Goal: Information Seeking & Learning: Check status

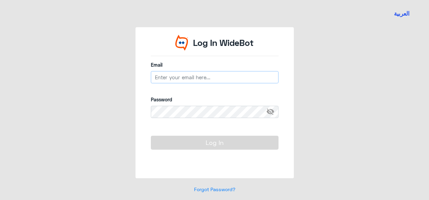
type input "[PERSON_NAME][EMAIL_ADDRESS][PERSON_NAME][DOMAIN_NAME]"
click at [222, 125] on div "Password visibility_off" at bounding box center [215, 111] width 128 height 30
click at [234, 77] on input "[PERSON_NAME][EMAIL_ADDRESS][PERSON_NAME][DOMAIN_NAME]" at bounding box center [215, 77] width 128 height 12
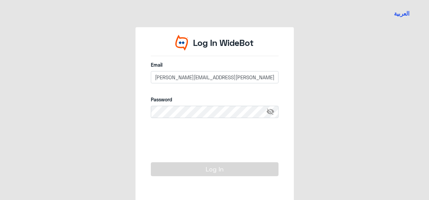
click at [269, 112] on span "visibility_off" at bounding box center [272, 112] width 12 height 12
click at [269, 112] on span "visibility" at bounding box center [272, 112] width 12 height 12
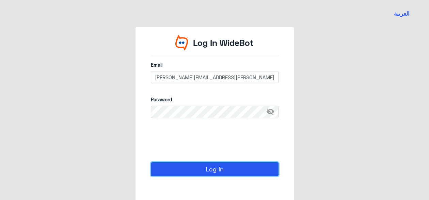
click at [202, 169] on button "Log In" at bounding box center [215, 170] width 128 height 14
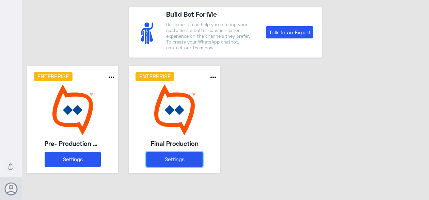
click at [179, 161] on button "Settings" at bounding box center [175, 159] width 56 height 15
click at [170, 160] on button "Settings" at bounding box center [175, 159] width 56 height 15
click at [175, 156] on button "Settings" at bounding box center [175, 159] width 56 height 15
click at [180, 159] on button "Settings" at bounding box center [175, 159] width 56 height 15
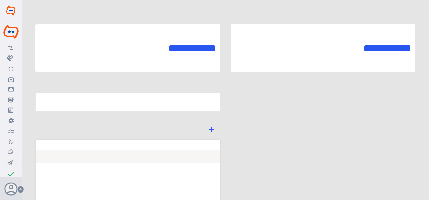
type input "Final Production"
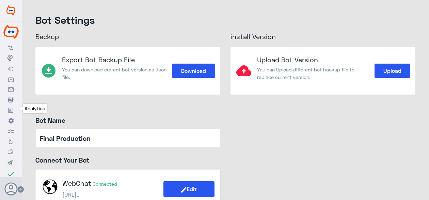
click at [11, 108] on icon at bounding box center [10, 110] width 5 height 5
click at [12, 110] on icon at bounding box center [10, 110] width 5 height 5
click at [10, 109] on icon at bounding box center [10, 110] width 5 height 5
click at [12, 111] on icon at bounding box center [10, 110] width 5 height 5
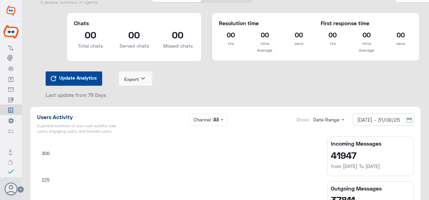
scroll to position [34, 0]
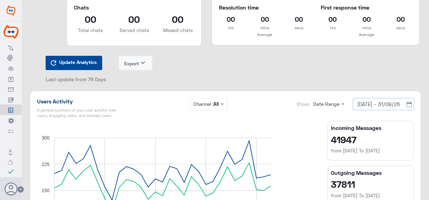
click at [363, 102] on input "[DATE] - 31/09/25" at bounding box center [383, 104] width 61 height 12
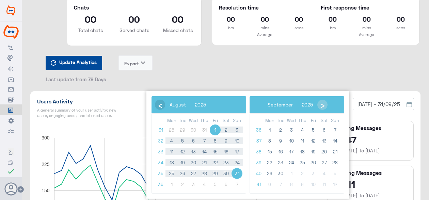
click at [164, 104] on span "‹" at bounding box center [160, 105] width 10 height 10
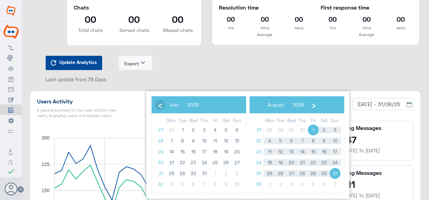
click at [162, 104] on span "‹" at bounding box center [160, 105] width 10 height 10
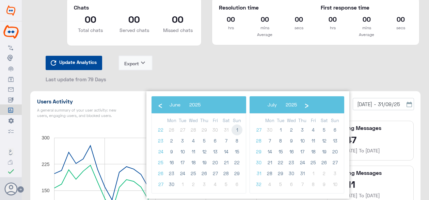
click at [237, 130] on span "1" at bounding box center [237, 130] width 11 height 11
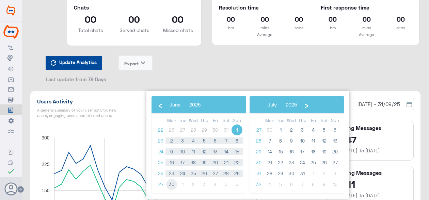
click at [174, 185] on span "30" at bounding box center [171, 184] width 11 height 11
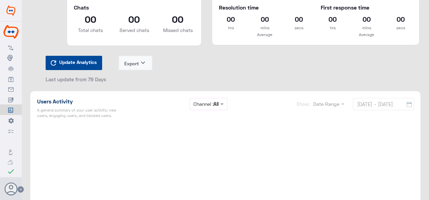
click at [379, 105] on div "Users Activity A general summary of your user activity: new users, engaging use…" at bounding box center [225, 109] width 377 height 23
type input "[DATE] - [DATE]"
click at [375, 103] on div "Users Activity A general summary of your user activity: new users, engaging use…" at bounding box center [225, 109] width 377 height 23
click at [360, 103] on div "Users Activity A general summary of your user activity: new users, engaging use…" at bounding box center [225, 109] width 377 height 23
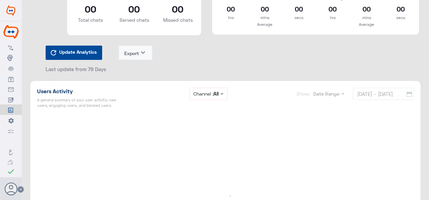
scroll to position [0, 0]
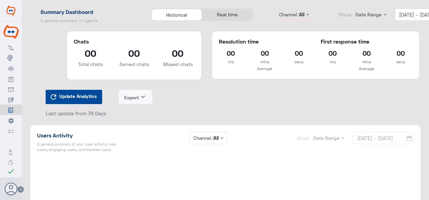
click at [367, 139] on div "Users Activity A general summary of your user activity: new users, engaging use…" at bounding box center [225, 143] width 377 height 23
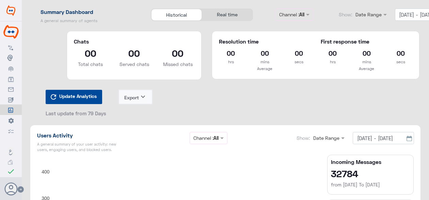
type input "[DATE] - [DATE]"
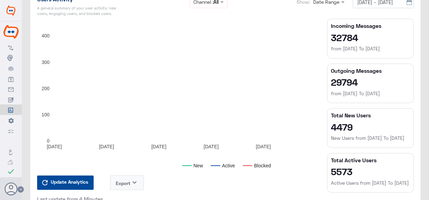
scroll to position [102, 0]
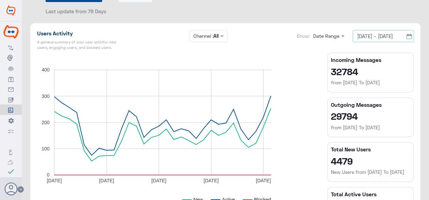
click at [374, 36] on input "[DATE] - [DATE]" at bounding box center [383, 36] width 61 height 12
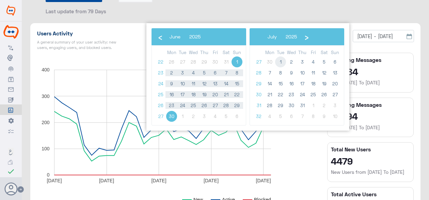
click at [281, 62] on span "1" at bounding box center [280, 62] width 11 height 11
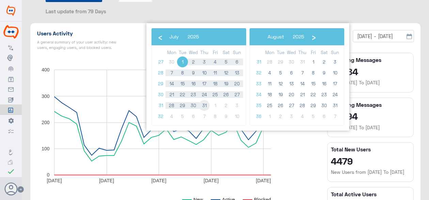
click at [205, 107] on span "31" at bounding box center [204, 105] width 11 height 11
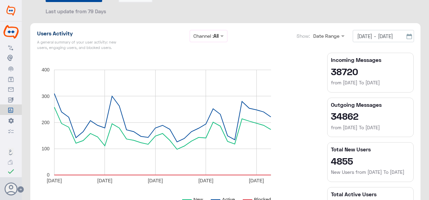
drag, startPoint x: 356, startPoint y: 70, endPoint x: 330, endPoint y: 71, distance: 26.6
click at [331, 71] on h2 "38720" at bounding box center [370, 71] width 79 height 11
copy h2 "38720"
drag, startPoint x: 371, startPoint y: 116, endPoint x: 331, endPoint y: 116, distance: 40.2
click at [331, 116] on h2 "34862" at bounding box center [370, 116] width 79 height 11
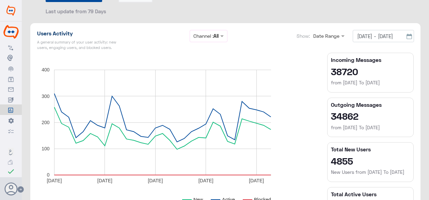
copy h2 "34862"
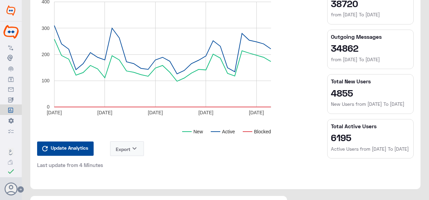
drag, startPoint x: 353, startPoint y: 143, endPoint x: 329, endPoint y: 143, distance: 24.2
click at [329, 143] on section "Total Active Users 6195 Active Users from [DATE] To [DATE]" at bounding box center [370, 139] width 87 height 40
copy h2 "6195"
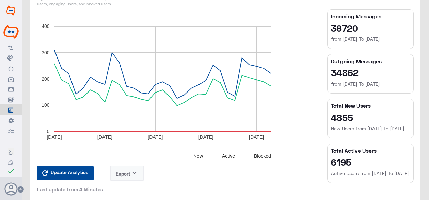
scroll to position [136, 0]
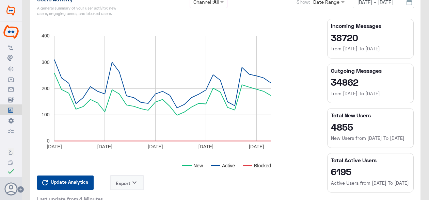
click at [367, 177] on h2 "6195" at bounding box center [370, 171] width 79 height 11
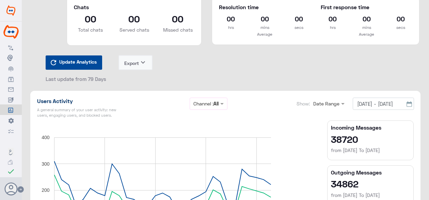
scroll to position [0, 0]
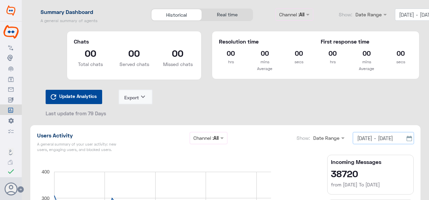
click at [368, 140] on input "[DATE] - [DATE]" at bounding box center [383, 138] width 61 height 12
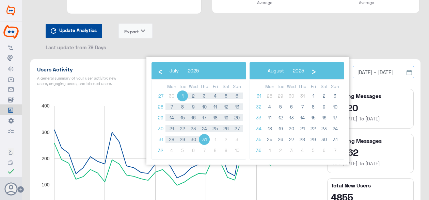
scroll to position [68, 0]
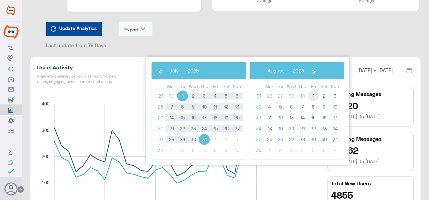
click at [316, 98] on span "1" at bounding box center [313, 96] width 11 height 11
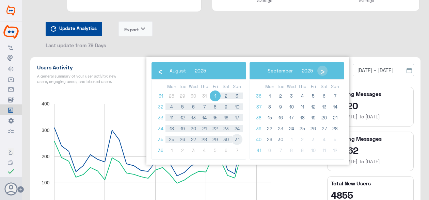
click at [240, 140] on span "31" at bounding box center [237, 139] width 11 height 11
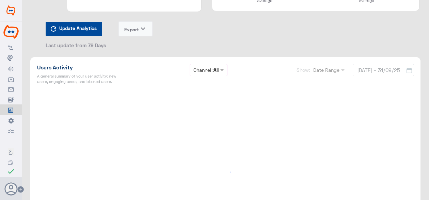
type input "[DATE] - [DATE]"
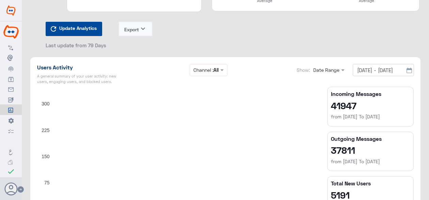
scroll to position [136, 0]
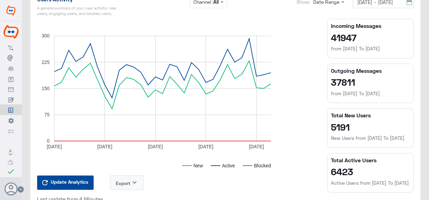
drag, startPoint x: 361, startPoint y: 41, endPoint x: 328, endPoint y: 41, distance: 32.0
click at [328, 41] on section "Incoming Messages 41947 from [DATE] To [DATE]" at bounding box center [370, 39] width 87 height 40
copy h2 "41947"
drag, startPoint x: 361, startPoint y: 80, endPoint x: 323, endPoint y: 80, distance: 37.1
click at [323, 80] on div "Incoming Messages 41947 from [DATE] To [DATE] Outgoing Messages 37811 from [DAT…" at bounding box center [370, 108] width 97 height 179
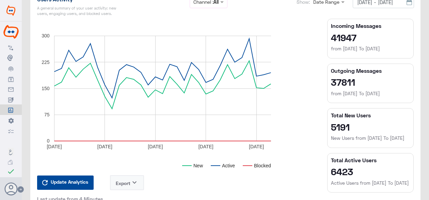
copy h2 "37811"
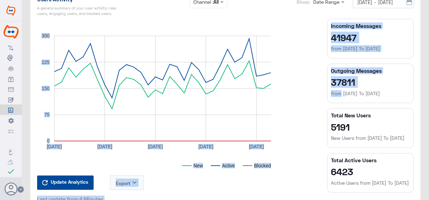
drag, startPoint x: 335, startPoint y: 96, endPoint x: 315, endPoint y: 123, distance: 34.0
click at [316, 123] on div "New Active Blocked [DATE] [DATE] Aug [DATE] Aug 29 0 75 150 225 300 Date New Ac…" at bounding box center [225, 108] width 387 height 179
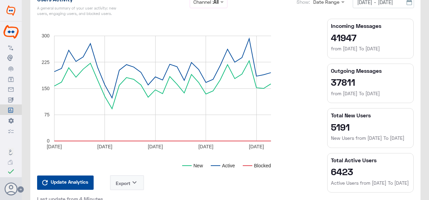
drag, startPoint x: 315, startPoint y: 123, endPoint x: 400, endPoint y: 120, distance: 85.6
click at [400, 120] on app-total-numbers "Total New Users 5191 New Users from [DATE] To [DATE]" at bounding box center [370, 127] width 79 height 30
drag, startPoint x: 357, startPoint y: 81, endPoint x: 321, endPoint y: 81, distance: 36.1
click at [322, 81] on div "Incoming Messages 41947 from [DATE] To [DATE] Outgoing Messages 37811 from [DAT…" at bounding box center [370, 108] width 97 height 179
copy h2 "37811"
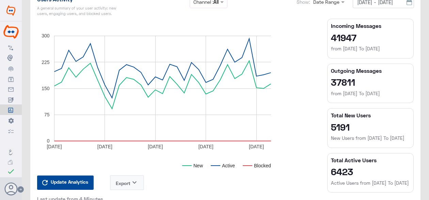
drag, startPoint x: 327, startPoint y: 89, endPoint x: 327, endPoint y: 93, distance: 4.4
click at [327, 93] on section "Outgoing Messages 37811 from [DATE] To [DATE]" at bounding box center [370, 84] width 87 height 40
drag, startPoint x: 357, startPoint y: 179, endPoint x: 331, endPoint y: 181, distance: 26.3
click at [331, 177] on h2 "6423" at bounding box center [370, 171] width 79 height 11
copy h2 "6423"
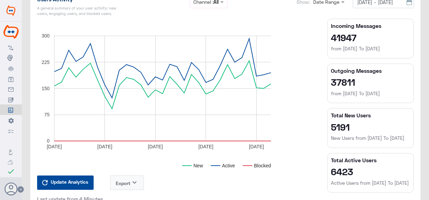
click at [367, 177] on h2 "6423" at bounding box center [370, 171] width 79 height 11
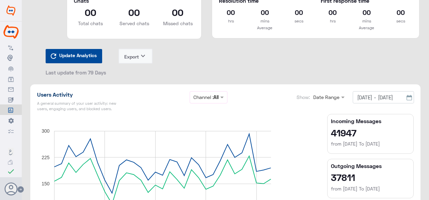
scroll to position [0, 0]
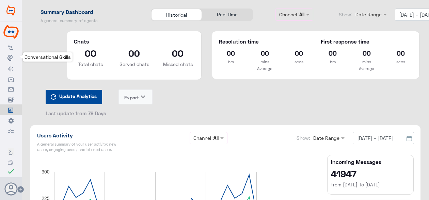
click at [13, 58] on icon at bounding box center [10, 57] width 7 height 7
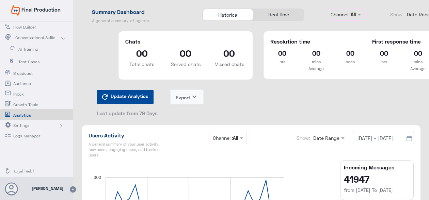
click at [31, 49] on span "AI Training" at bounding box center [38, 49] width 40 height 6
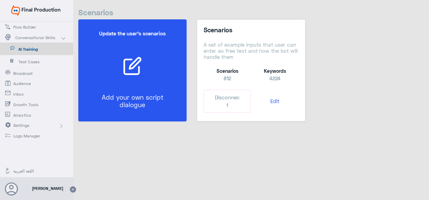
click at [136, 66] on icon at bounding box center [135, 63] width 11 height 11
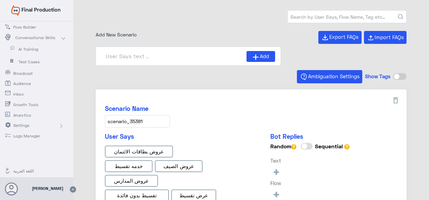
type input "0% Taksit with Admin fees_AR"
type input "0% Taksit with Admin fees_EN"
type input "Instapay AR"
type input "Face ID En"
type input "Face ID AR"
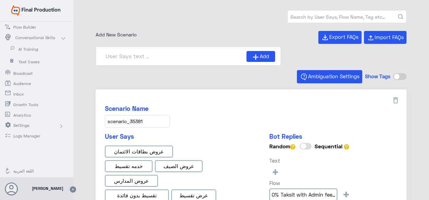
click at [25, 114] on span "Analytics" at bounding box center [33, 115] width 40 height 6
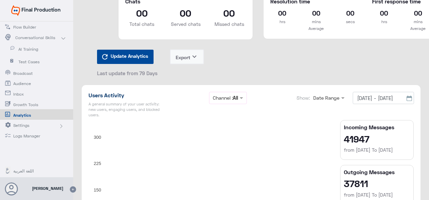
scroll to position [68, 0]
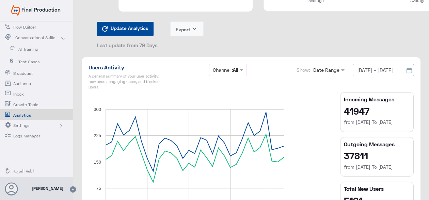
click at [366, 70] on input "[DATE] - [DATE]" at bounding box center [383, 70] width 61 height 12
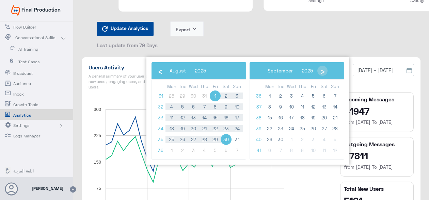
click at [213, 94] on span "1" at bounding box center [215, 96] width 11 height 11
click at [240, 138] on span "31" at bounding box center [237, 139] width 11 height 11
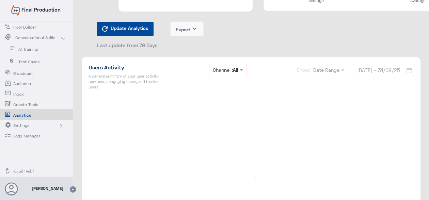
type input "[DATE] - [DATE]"
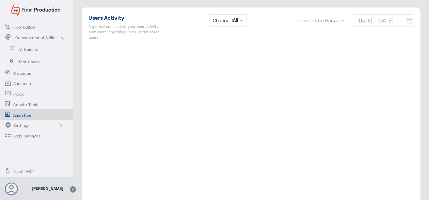
scroll to position [102, 0]
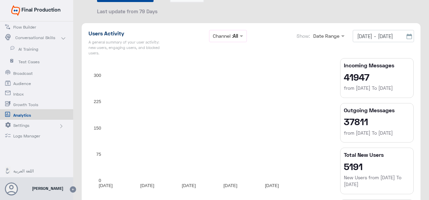
type input "[DATE] - [DATE]"
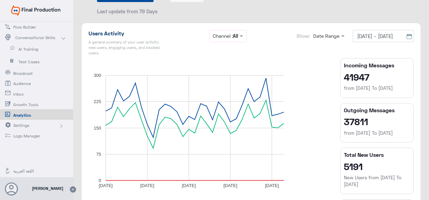
type input "[DATE] - [DATE]"
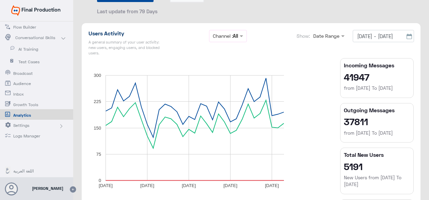
type input "[DATE] - [DATE]"
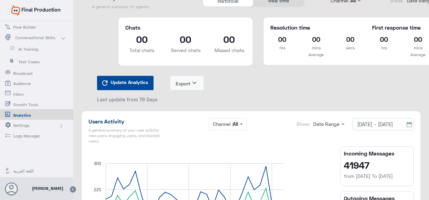
scroll to position [0, 0]
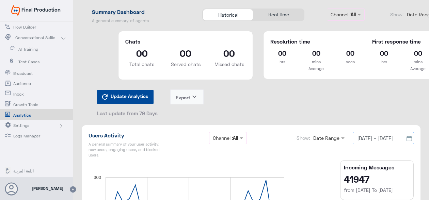
click at [378, 140] on input "[DATE] - [DATE]" at bounding box center [383, 138] width 61 height 12
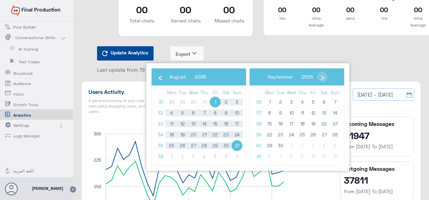
scroll to position [68, 0]
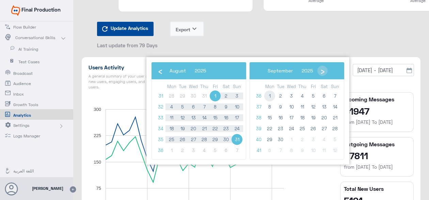
click at [269, 95] on span "1" at bounding box center [269, 96] width 11 height 11
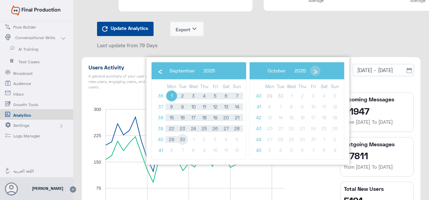
click at [179, 141] on span "30" at bounding box center [182, 139] width 11 height 11
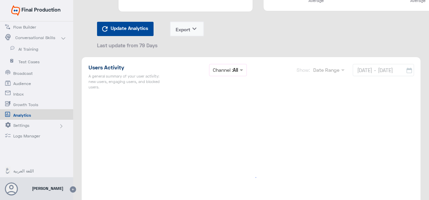
type input "[DATE] - [DATE]"
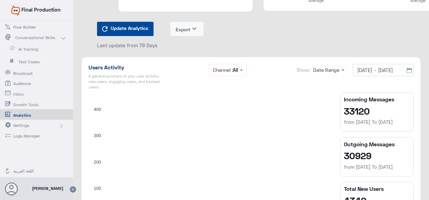
type input "[DATE] - [DATE]"
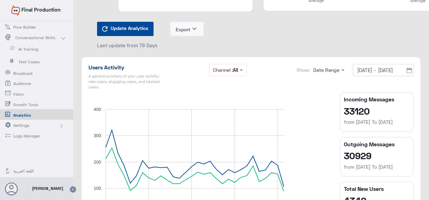
type input "[DATE] - [DATE]"
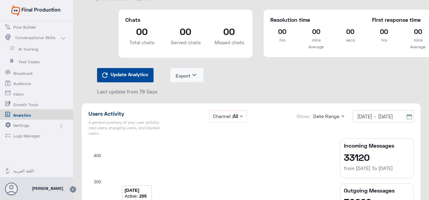
scroll to position [0, 0]
